Goal: Ask a question

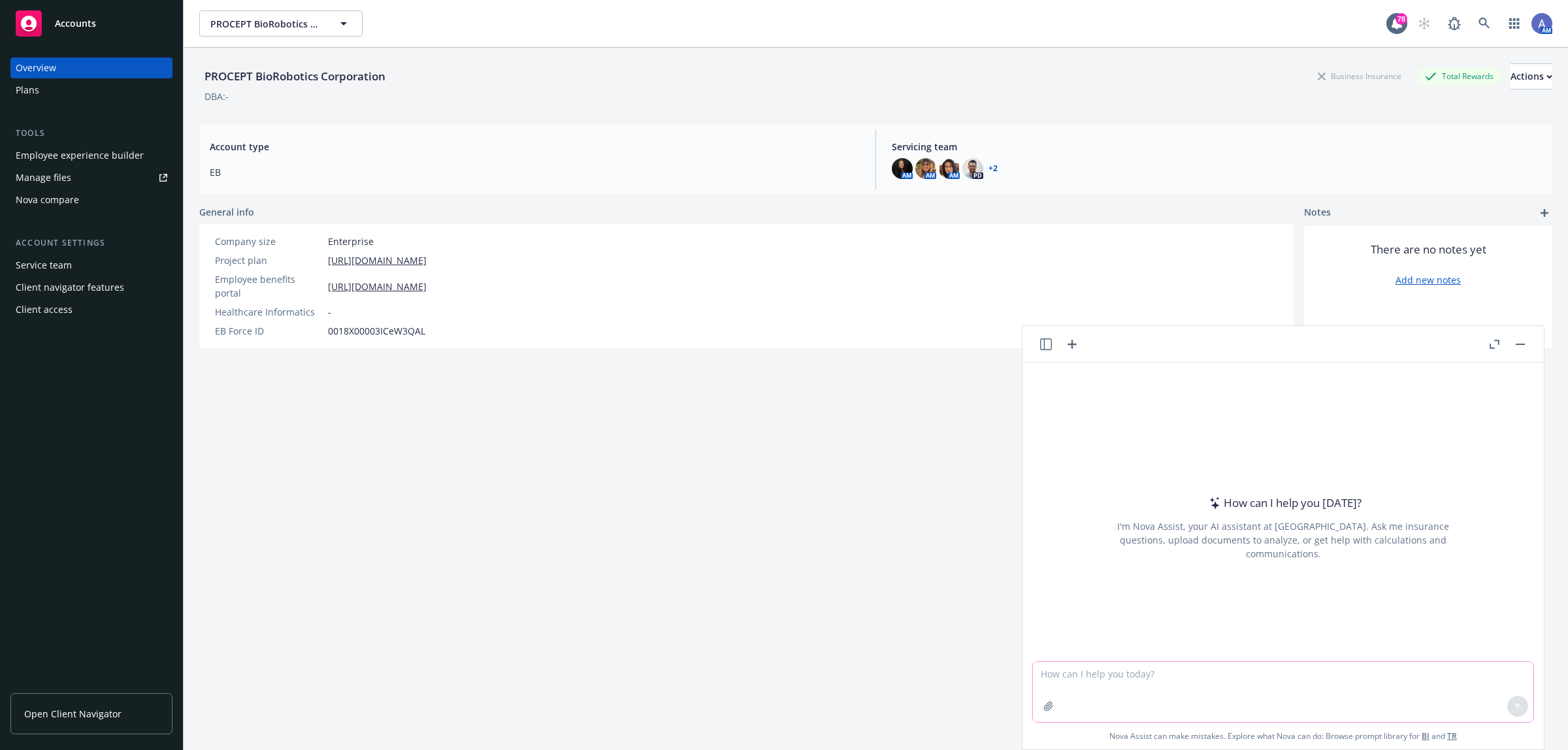
click at [1076, 688] on textarea at bounding box center [1283, 692] width 500 height 60
type textarea "is there an benchmark date on FSA carryover vs grace period? Which is more comm…"
click at [1515, 707] on button at bounding box center [1517, 706] width 21 height 21
